Goal: Task Accomplishment & Management: Manage account settings

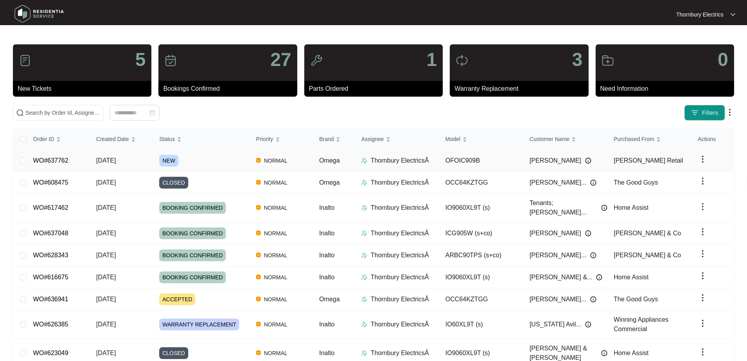
click at [170, 160] on span "NEW" at bounding box center [168, 161] width 19 height 12
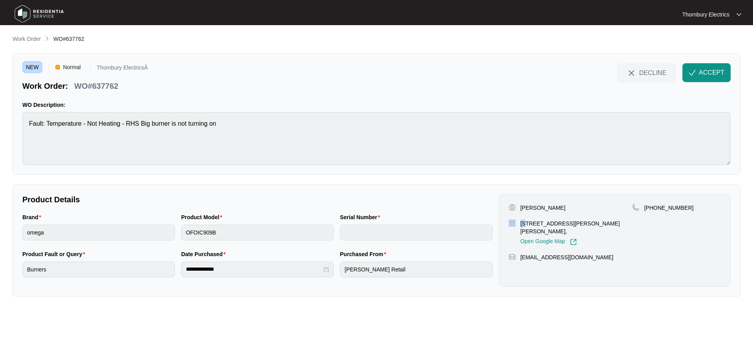
drag, startPoint x: 517, startPoint y: 226, endPoint x: 525, endPoint y: 223, distance: 8.5
click at [525, 223] on div "[STREET_ADDRESS][PERSON_NAME][PERSON_NAME], Open Google Map" at bounding box center [571, 232] width 124 height 26
click at [522, 226] on p "[STREET_ADDRESS][PERSON_NAME][PERSON_NAME]," at bounding box center [577, 227] width 112 height 16
drag, startPoint x: 521, startPoint y: 227, endPoint x: 537, endPoint y: 228, distance: 15.3
click at [539, 235] on div "Open Google Map" at bounding box center [577, 240] width 112 height 10
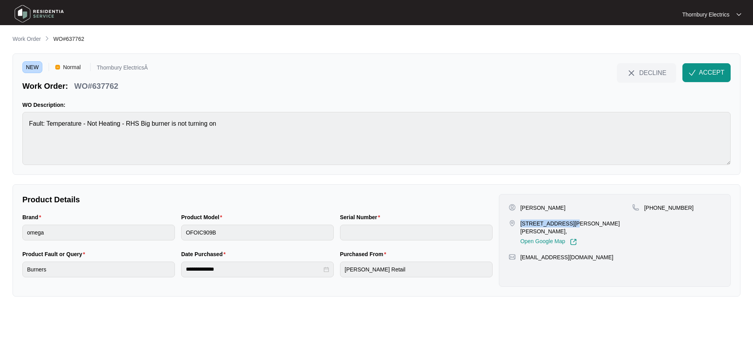
drag, startPoint x: 521, startPoint y: 222, endPoint x: 565, endPoint y: 221, distance: 44.4
click at [565, 221] on p "[STREET_ADDRESS][PERSON_NAME][PERSON_NAME]," at bounding box center [577, 227] width 112 height 16
copy p "5 [PERSON_NAME] [PERSON_NAME]"
click at [699, 72] on span "ACCEPT" at bounding box center [711, 72] width 25 height 9
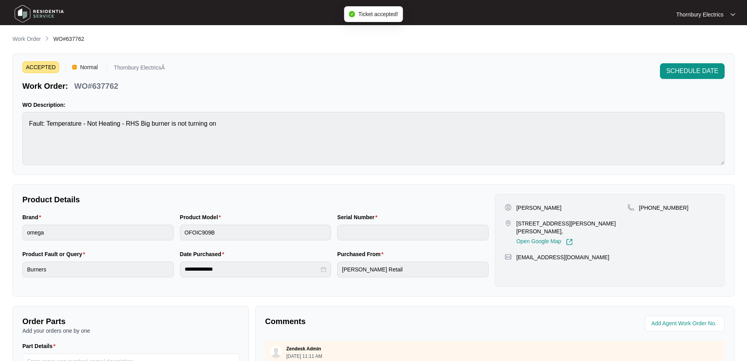
click at [107, 83] on p "WO#637762" at bounding box center [96, 85] width 44 height 11
copy p "637762"
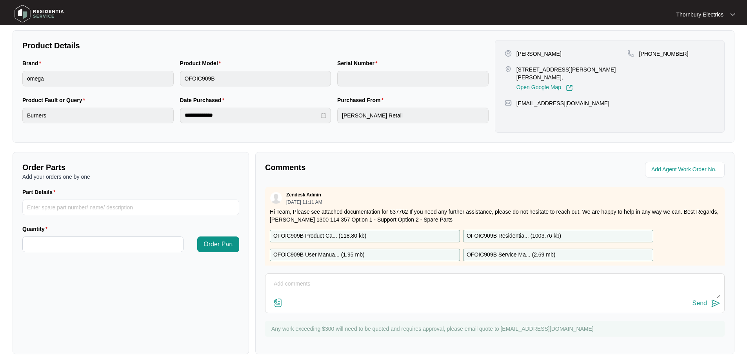
scroll to position [160, 0]
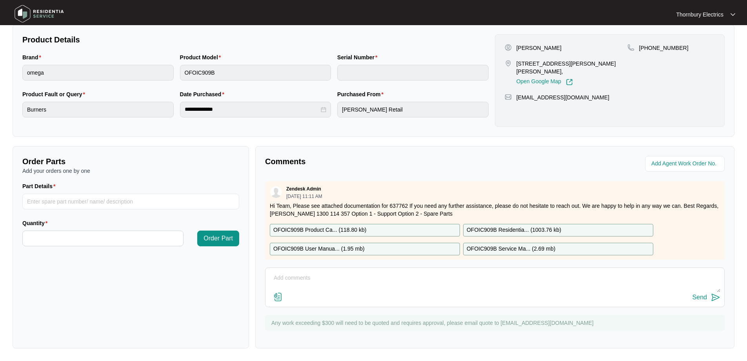
click at [368, 228] on div "OFOIC909B Product Ca... ( 118.80 kb )" at bounding box center [365, 230] width 190 height 13
click at [499, 229] on p "OFOIC909B Residentia... ( 1003.76 kb )" at bounding box center [514, 230] width 95 height 9
drag, startPoint x: 320, startPoint y: 245, endPoint x: 324, endPoint y: 245, distance: 4.7
click at [320, 245] on p "OFOIC909B User Manua... ( 1.95 mb )" at bounding box center [318, 248] width 91 height 9
click at [526, 249] on p "OFOIC909B Service Ma... ( 2.69 mb )" at bounding box center [511, 248] width 89 height 9
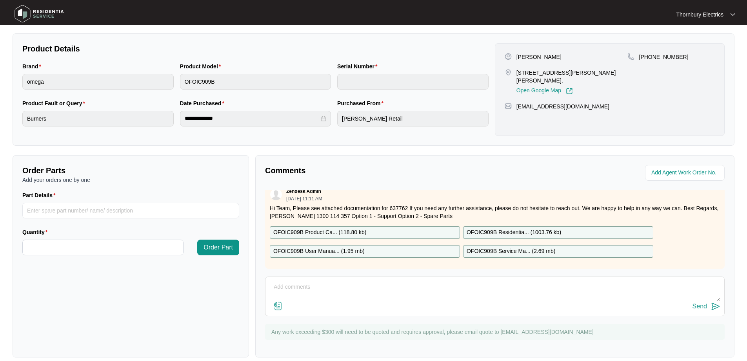
scroll to position [157, 0]
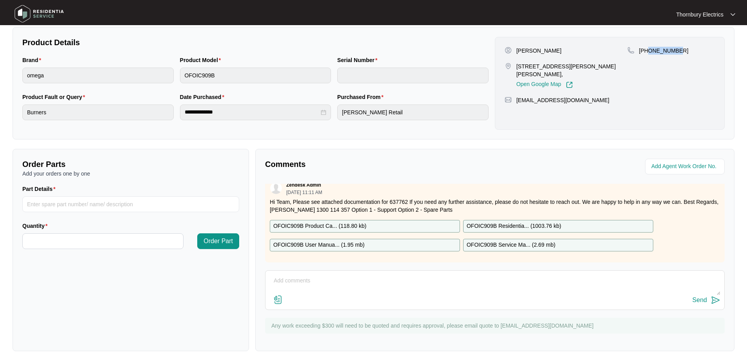
drag, startPoint x: 690, startPoint y: 47, endPoint x: 650, endPoint y: 54, distance: 40.6
click at [650, 54] on div "[PHONE_NUMBER]" at bounding box center [671, 51] width 87 height 8
copy p "434260820"
click at [518, 51] on p "[PERSON_NAME]" at bounding box center [539, 51] width 45 height 8
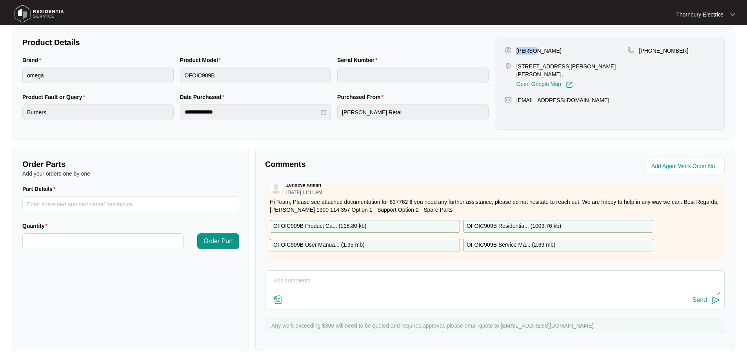
copy p "[PERSON_NAME]"
click at [544, 49] on p "[PERSON_NAME]" at bounding box center [539, 51] width 45 height 8
copy p "Damos"
drag, startPoint x: 574, startPoint y: 94, endPoint x: 515, endPoint y: 99, distance: 58.7
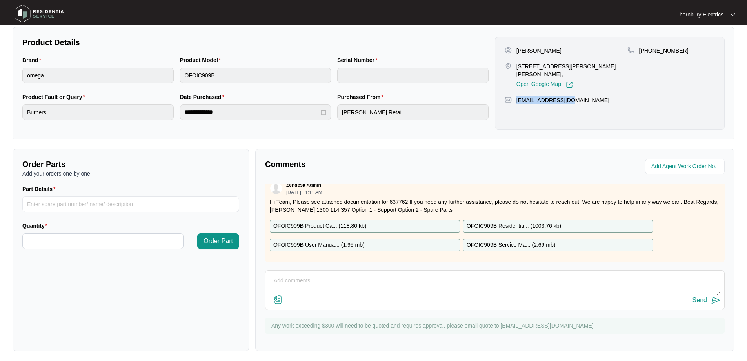
click at [515, 99] on div "[PERSON_NAME] [STREET_ADDRESS][PERSON_NAME][PERSON_NAME], Open Google Map [PHON…" at bounding box center [610, 83] width 230 height 93
copy p "[EMAIL_ADDRESS][DOMAIN_NAME]"
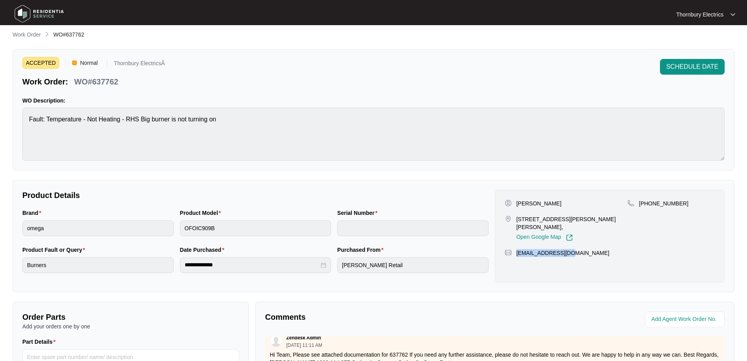
scroll to position [0, 0]
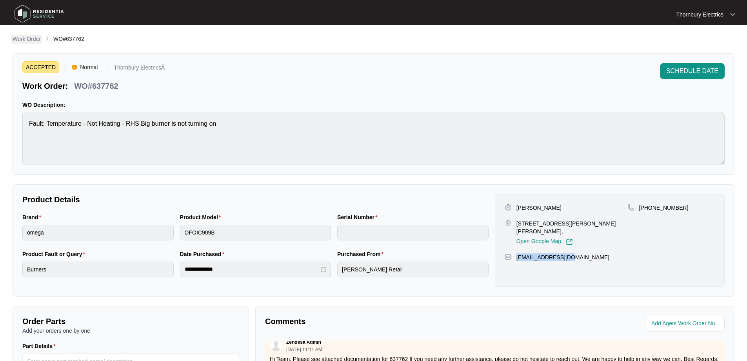
click at [29, 40] on p "Work Order" at bounding box center [27, 39] width 28 height 8
